Goal: Find specific fact: Find specific fact

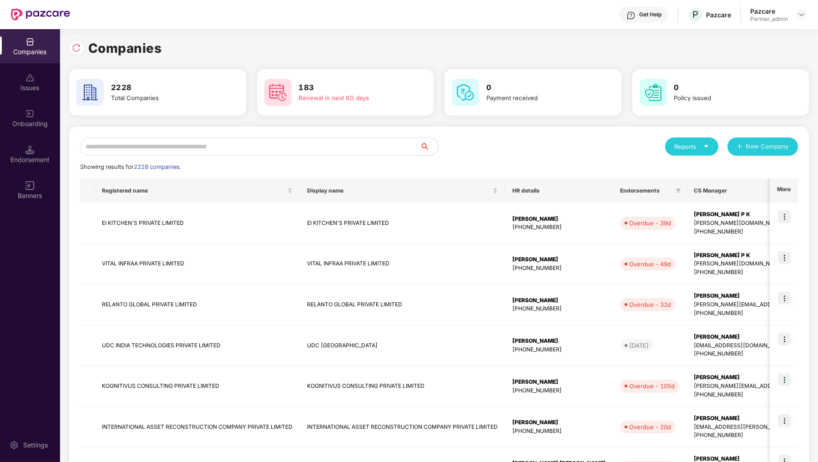
click at [167, 161] on div "Reports New Company Showing results for 2228 companies. Registered name Display…" at bounding box center [439, 390] width 718 height 506
click at [167, 151] on input "text" at bounding box center [250, 146] width 340 height 18
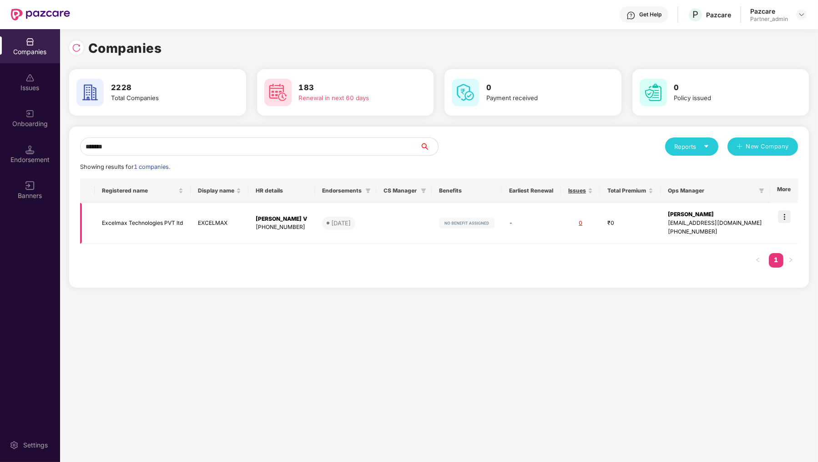
type input "*******"
click at [782, 217] on img at bounding box center [784, 216] width 13 height 13
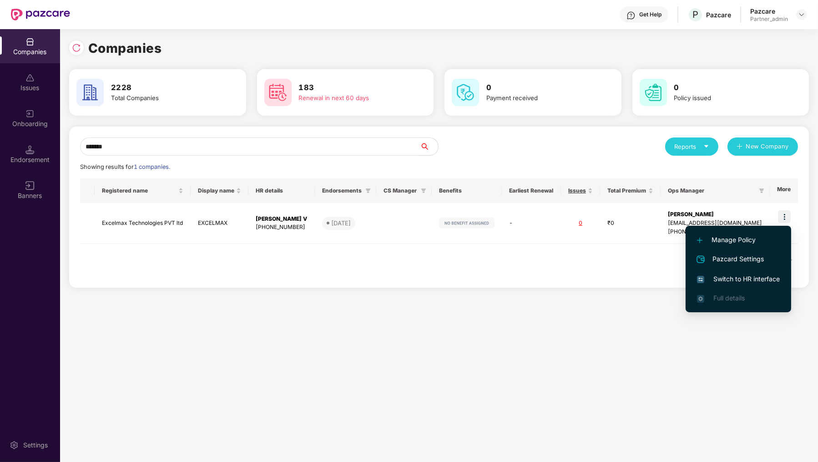
click at [764, 281] on span "Switch to HR interface" at bounding box center [738, 279] width 83 height 10
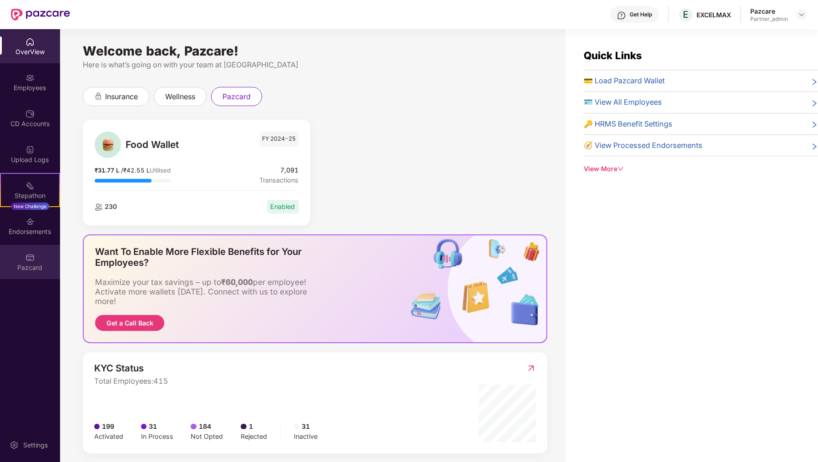
click at [13, 260] on div "Pazcard" at bounding box center [30, 262] width 60 height 34
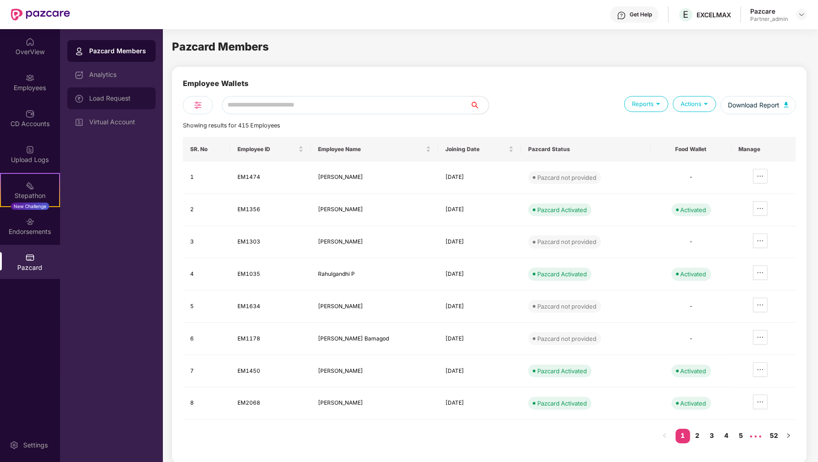
click at [133, 96] on div "Load Request" at bounding box center [118, 98] width 59 height 7
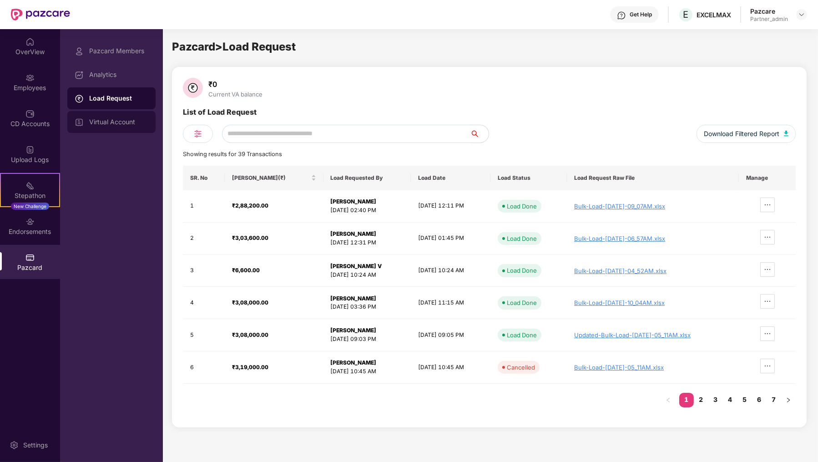
click at [149, 120] on div "Virtual Account" at bounding box center [111, 122] width 88 height 22
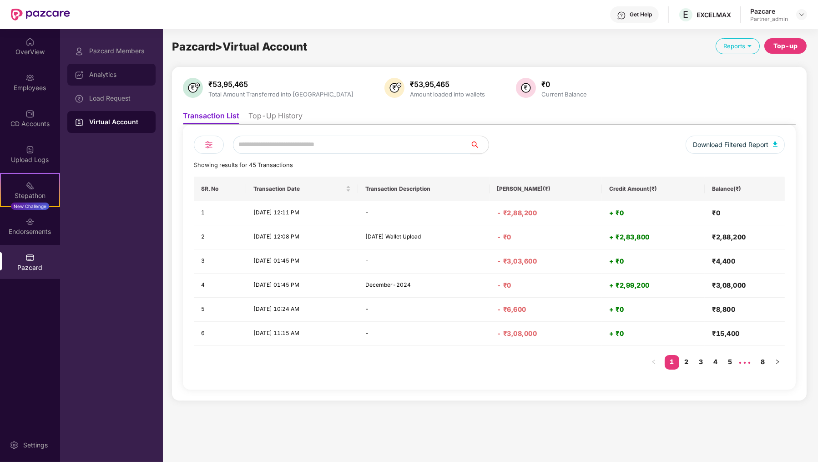
click at [137, 70] on div "Analytics" at bounding box center [111, 75] width 88 height 22
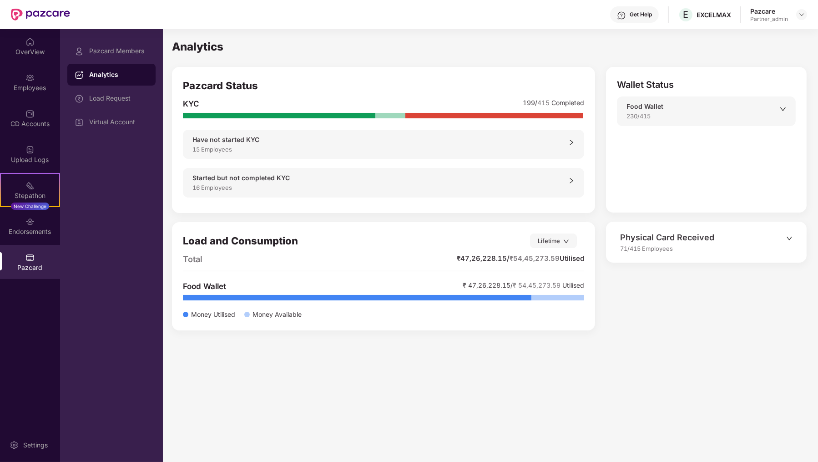
click at [473, 260] on div "₹ 47,26,228.15 / ₹ 54,45,273.59 Utilised" at bounding box center [520, 259] width 127 height 13
click at [138, 100] on div "Load Request" at bounding box center [118, 98] width 59 height 7
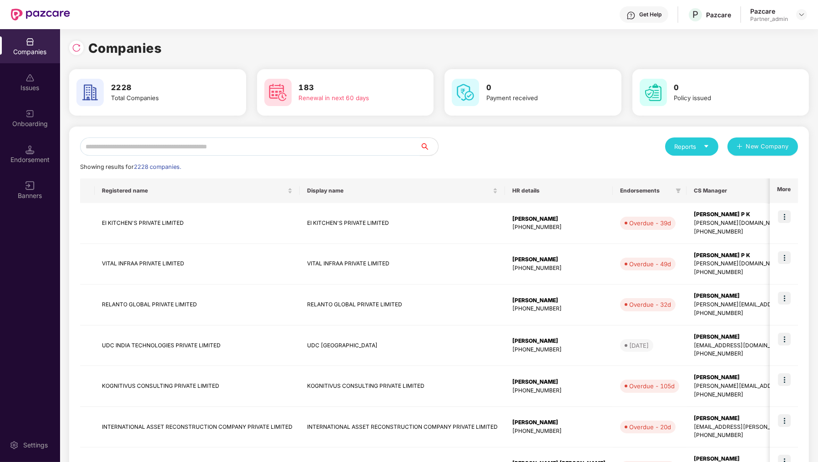
click at [157, 137] on input "text" at bounding box center [250, 146] width 340 height 18
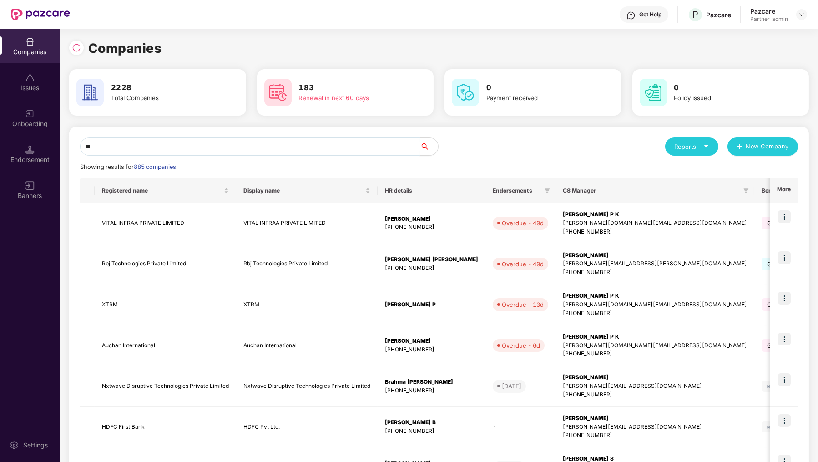
type input "*"
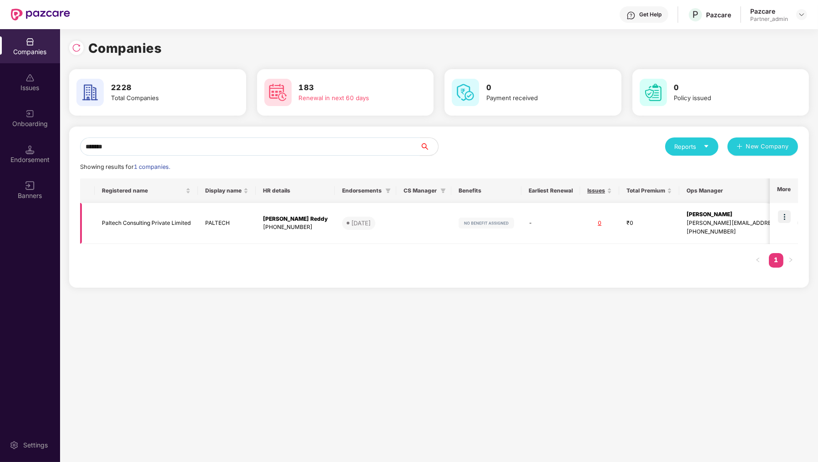
type input "*******"
click at [788, 216] on img at bounding box center [784, 218] width 13 height 13
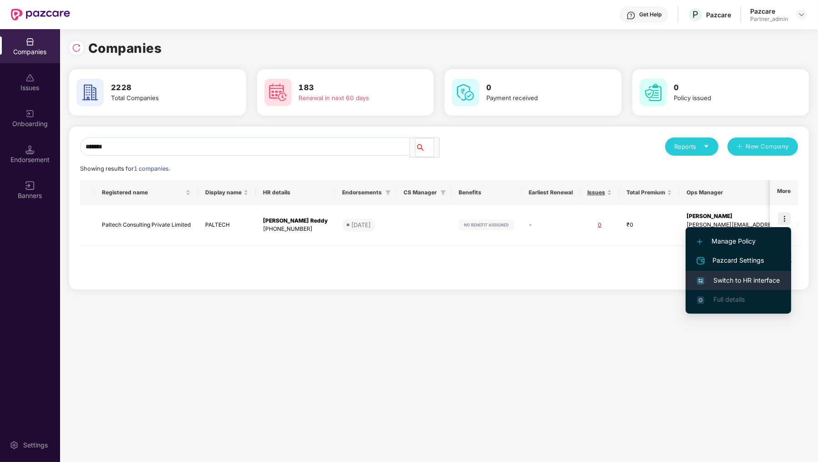
click at [760, 278] on span "Switch to HR interface" at bounding box center [738, 280] width 83 height 10
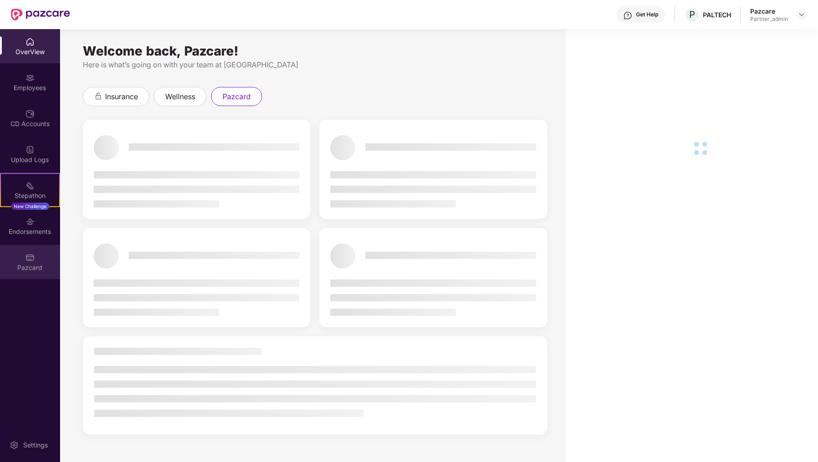
click at [36, 263] on div "Pazcard" at bounding box center [30, 267] width 60 height 9
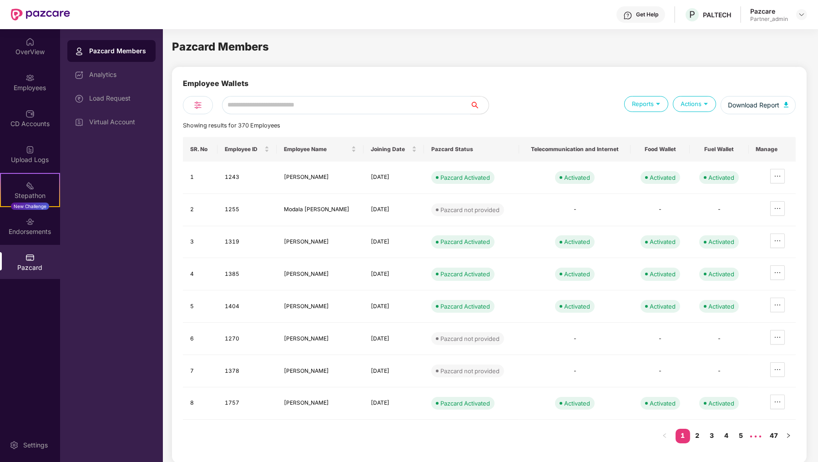
click at [267, 102] on input "text" at bounding box center [346, 105] width 248 height 18
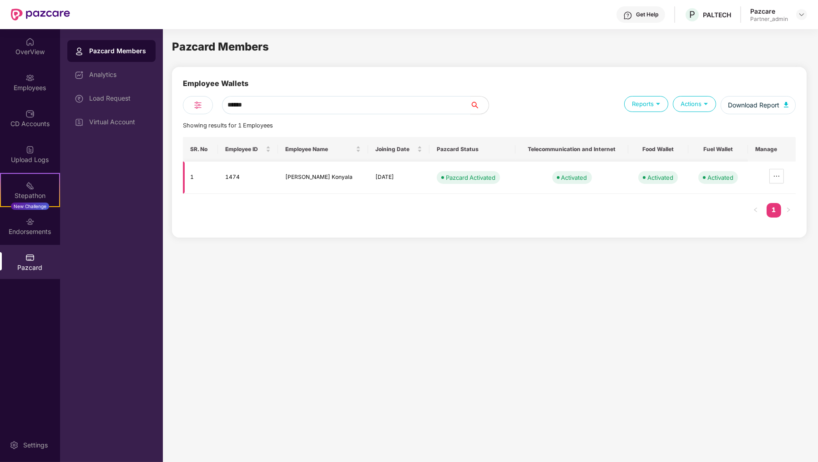
type input "******"
drag, startPoint x: 284, startPoint y: 179, endPoint x: 353, endPoint y: 177, distance: 68.8
click at [353, 178] on td "[PERSON_NAME] Konyala" at bounding box center [323, 178] width 91 height 32
copy td "[PERSON_NAME] Konyala"
click at [134, 103] on div "Load Request" at bounding box center [111, 98] width 88 height 22
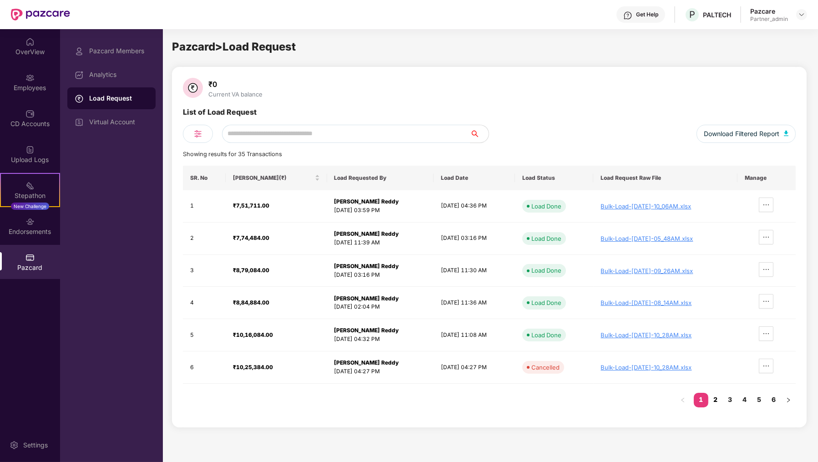
click at [715, 398] on link "2" at bounding box center [716, 400] width 15 height 14
click at [731, 400] on link "3" at bounding box center [730, 400] width 15 height 14
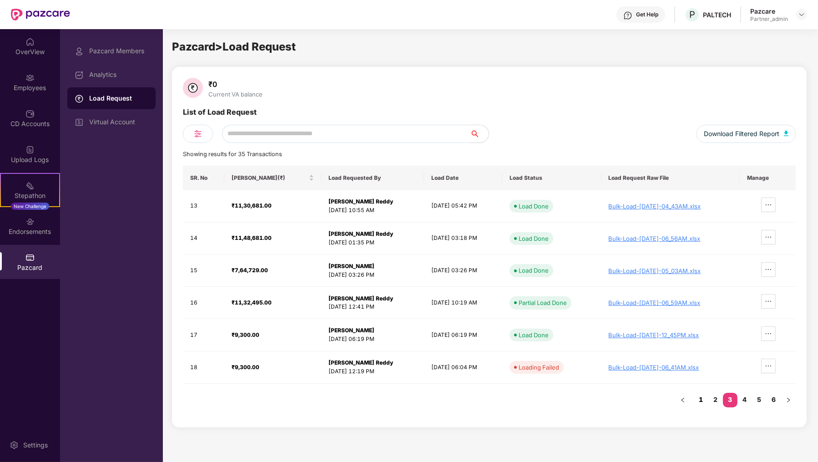
click at [703, 399] on link "1" at bounding box center [701, 400] width 15 height 14
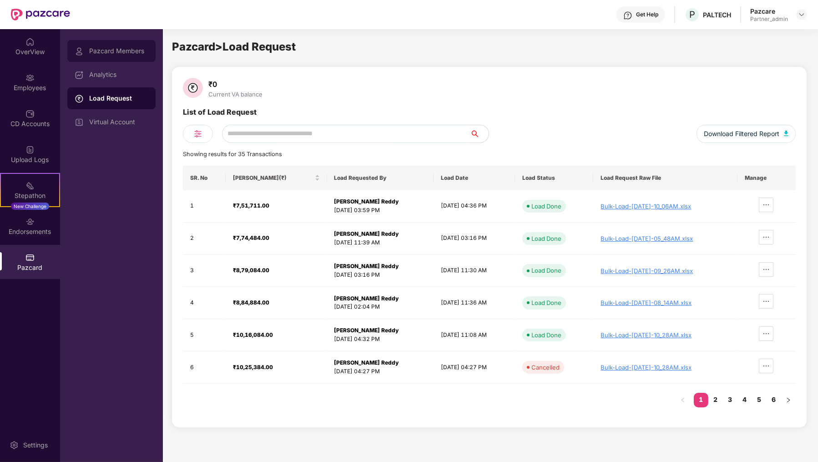
click at [122, 51] on div "Pazcard Members" at bounding box center [118, 50] width 59 height 7
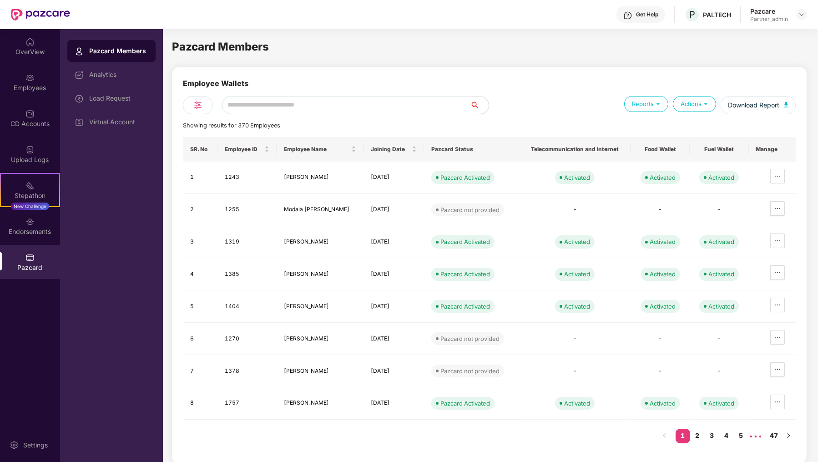
click at [276, 98] on input "text" at bounding box center [346, 105] width 248 height 18
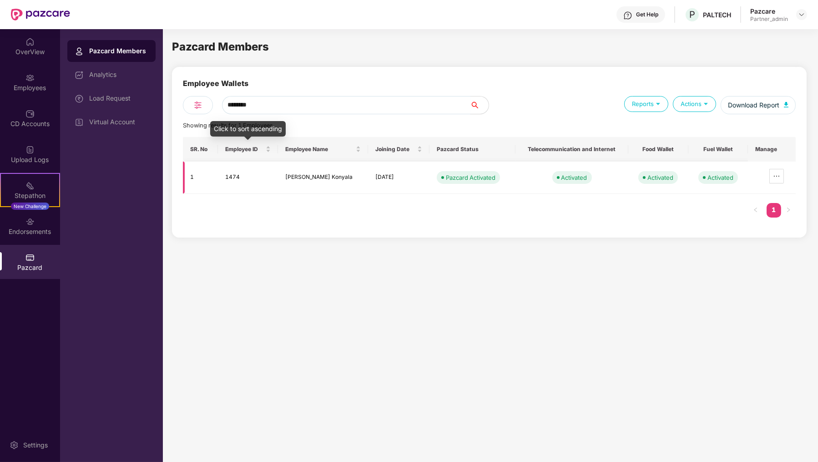
type input "********"
click at [236, 172] on td "1474" at bounding box center [248, 178] width 60 height 32
click at [233, 174] on td "1474" at bounding box center [248, 178] width 60 height 32
copy td "1474"
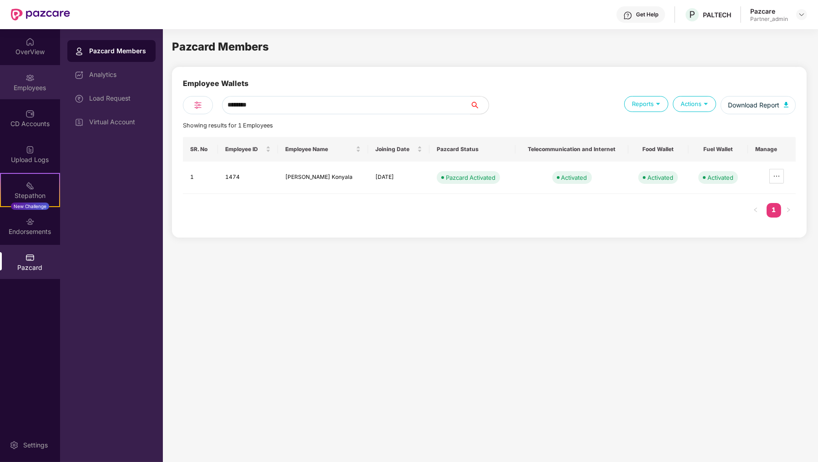
click at [46, 87] on div "Employees" at bounding box center [30, 87] width 60 height 9
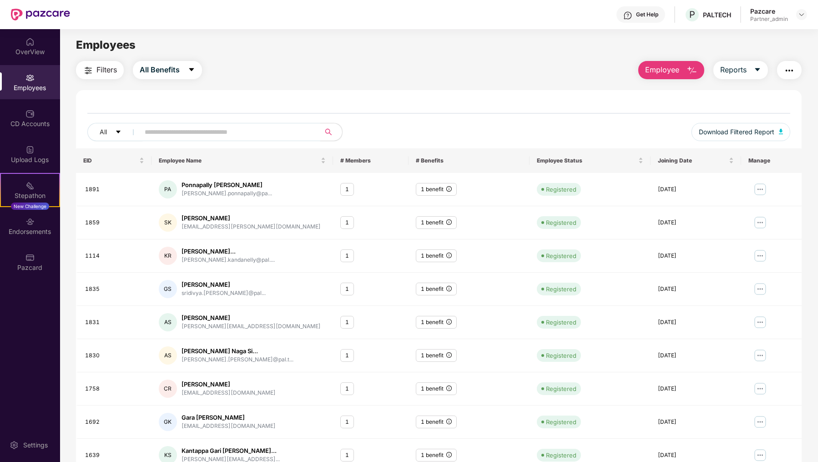
click at [195, 136] on input "text" at bounding box center [226, 132] width 163 height 14
paste input "****"
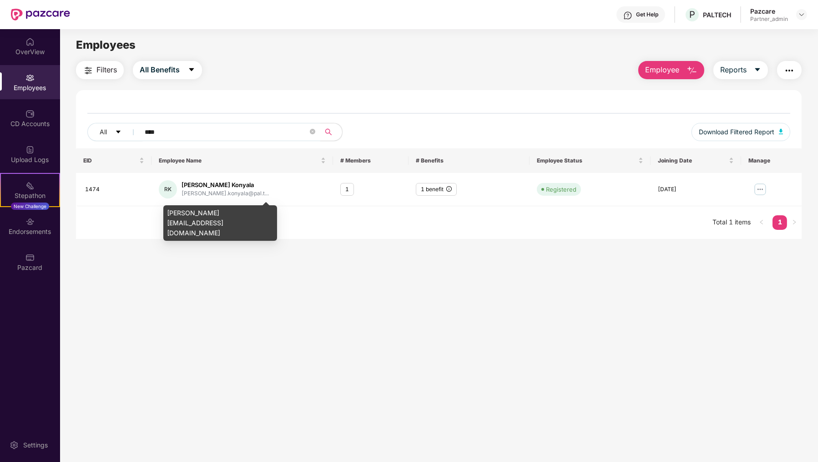
type input "****"
click at [201, 212] on div "[PERSON_NAME][EMAIL_ADDRESS][DOMAIN_NAME]" at bounding box center [220, 222] width 114 height 35
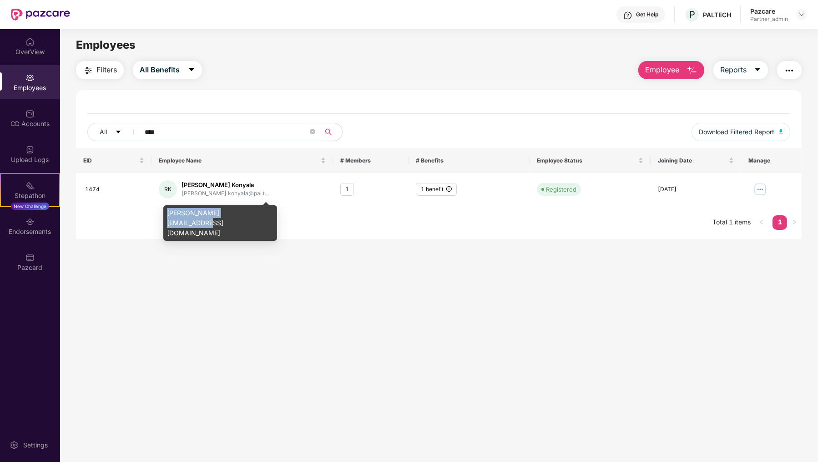
copy div "[PERSON_NAME][EMAIL_ADDRESS][DOMAIN_NAME]"
